Goal: Information Seeking & Learning: Learn about a topic

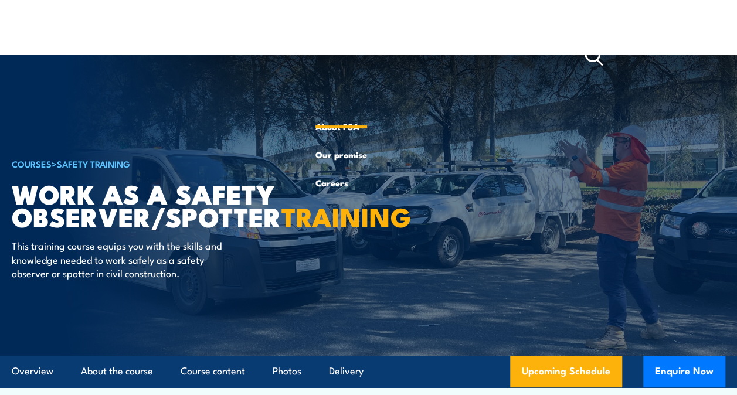
scroll to position [54, 0]
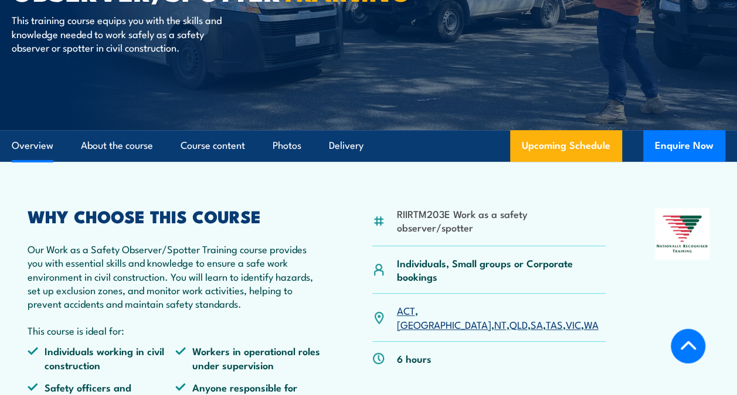
scroll to position [293, 0]
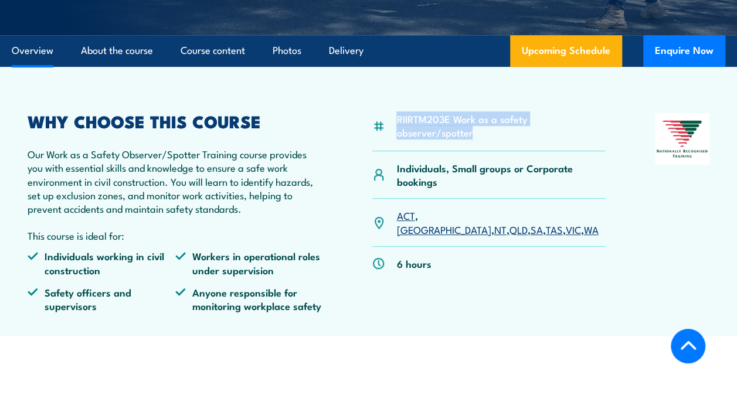
drag, startPoint x: 398, startPoint y: 121, endPoint x: 604, endPoint y: 122, distance: 206.4
click at [604, 122] on li "RIIRTM203E Work as a safety observer/spotter" at bounding box center [500, 126] width 209 height 28
copy li "RIIRTM203E Work as a safety observer/spotter"
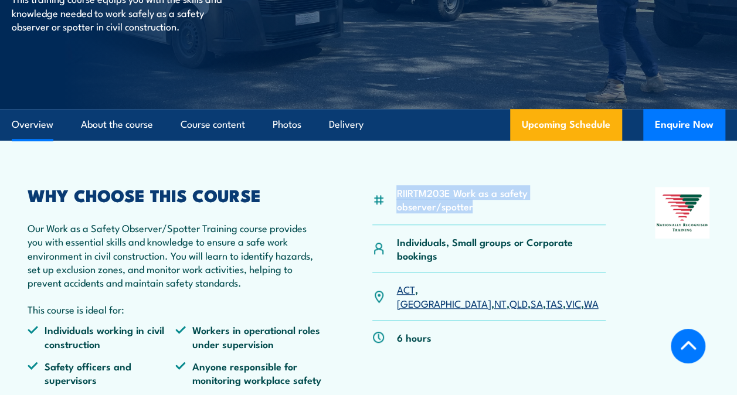
scroll to position [215, 0]
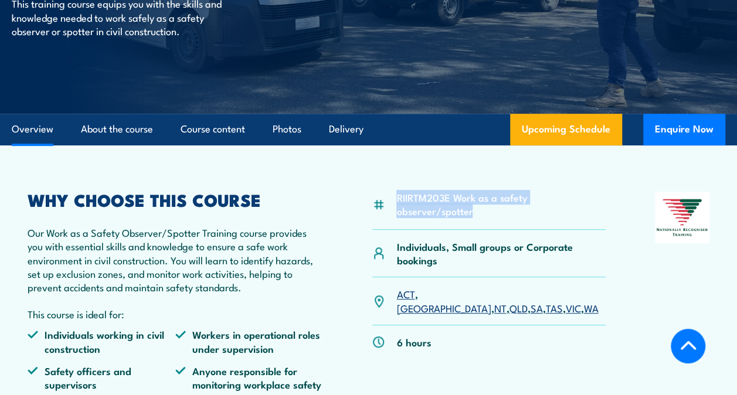
click at [405, 168] on article "RIIRTM203E Work as a safety observer/spotter Individuals, Small groups or Corpo…" at bounding box center [369, 279] width 714 height 269
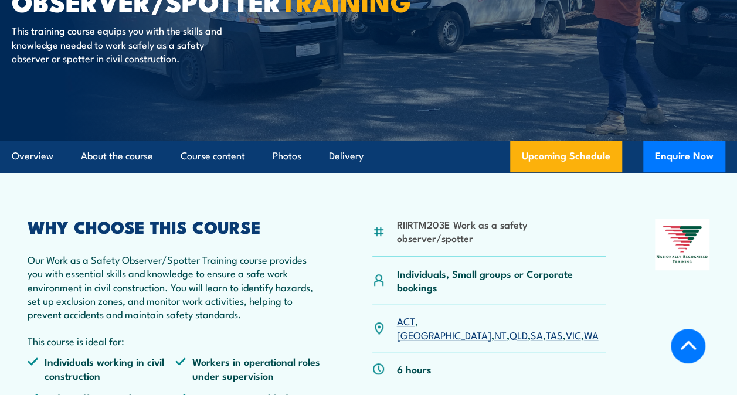
scroll to position [189, 0]
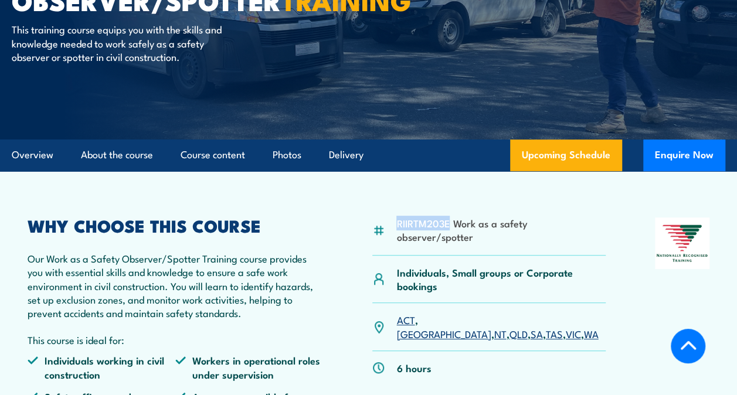
drag, startPoint x: 448, startPoint y: 225, endPoint x: 397, endPoint y: 225, distance: 51.0
click at [397, 225] on li "RIIRTM203E Work as a safety observer/spotter" at bounding box center [500, 230] width 209 height 28
drag, startPoint x: 397, startPoint y: 225, endPoint x: 363, endPoint y: 211, distance: 36.6
click at [363, 211] on article "RIIRTM203E Work as a safety observer/spotter Individuals, Small groups or Corpo…" at bounding box center [369, 305] width 714 height 269
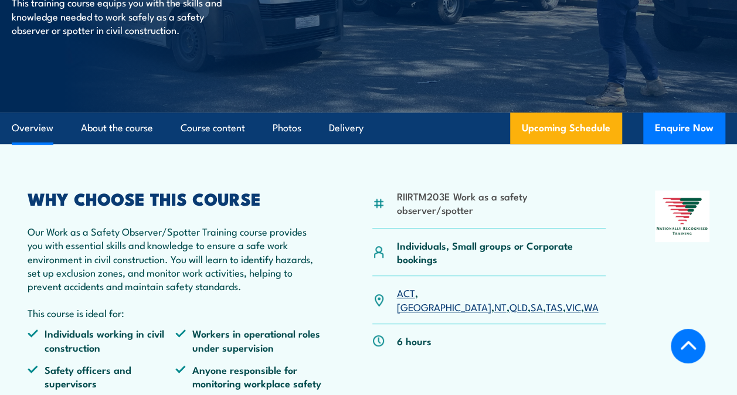
scroll to position [216, 0]
